Goal: Check status: Check status

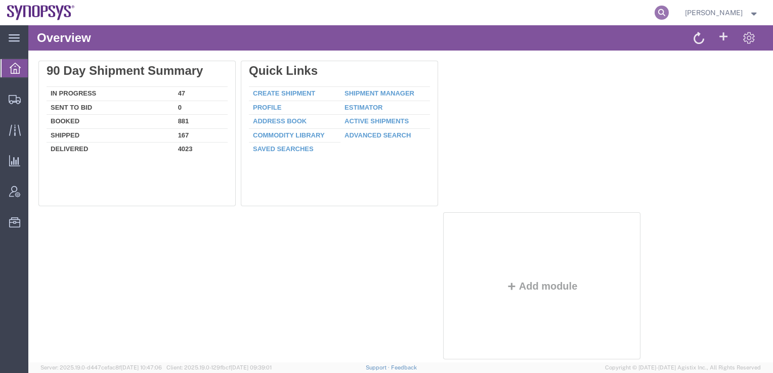
click at [669, 9] on icon at bounding box center [661, 13] width 14 height 14
click at [587, 15] on input "search" at bounding box center [501, 13] width 308 height 24
paste input "56860390"
type input "56860390"
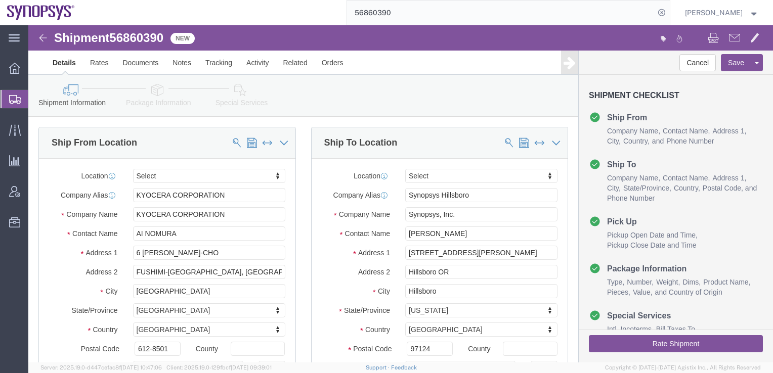
select select
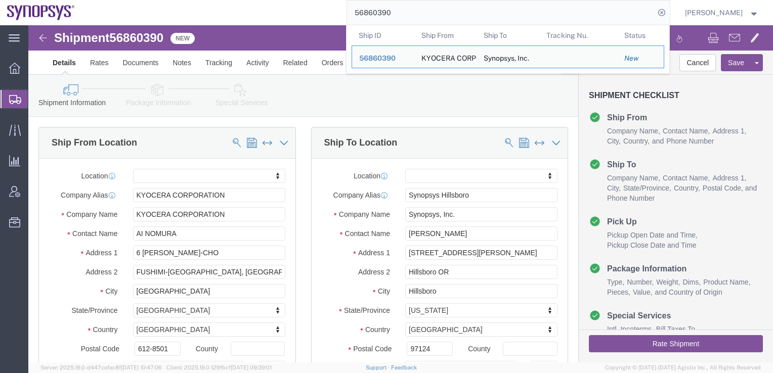
drag, startPoint x: 367, startPoint y: 10, endPoint x: 339, endPoint y: 9, distance: 27.8
click at [339, 9] on div "56860390 Ship ID Ship From Ship To Tracking Nu. Status Ship ID 56860390 Ship Fr…" at bounding box center [376, 12] width 588 height 25
paste input "25423"
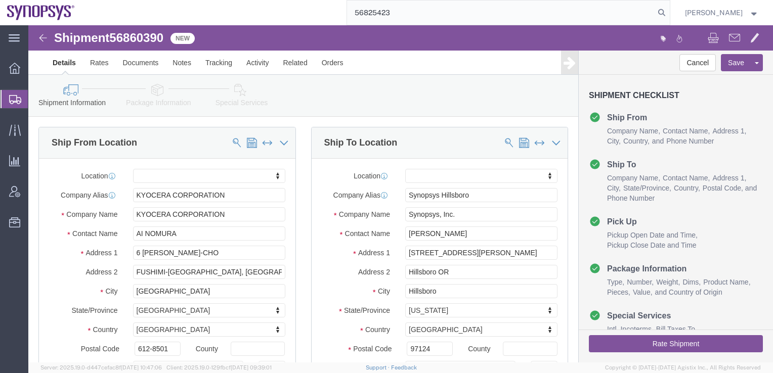
type input "56825423"
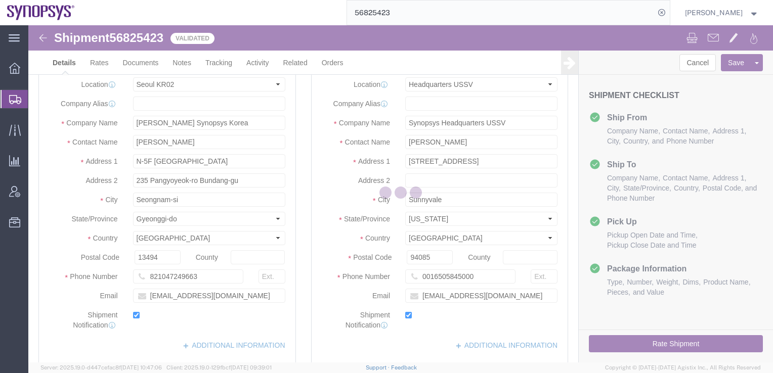
select select "63142"
select select "63204"
